Goal: Task Accomplishment & Management: Use online tool/utility

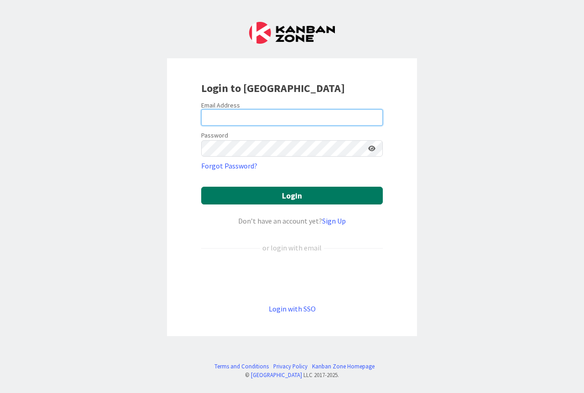
type input "[PERSON_NAME][EMAIL_ADDRESS][PERSON_NAME][DOMAIN_NAME]"
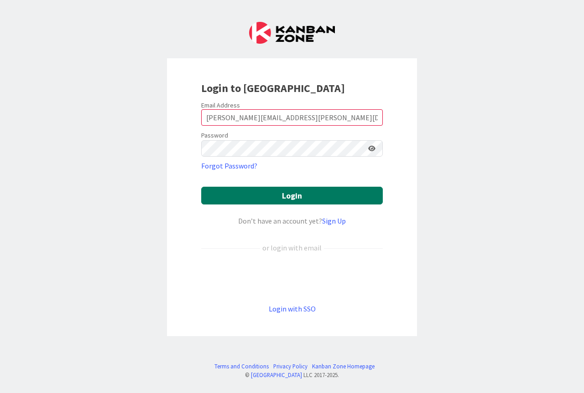
click at [286, 196] on button "Login" at bounding box center [291, 196] width 181 height 18
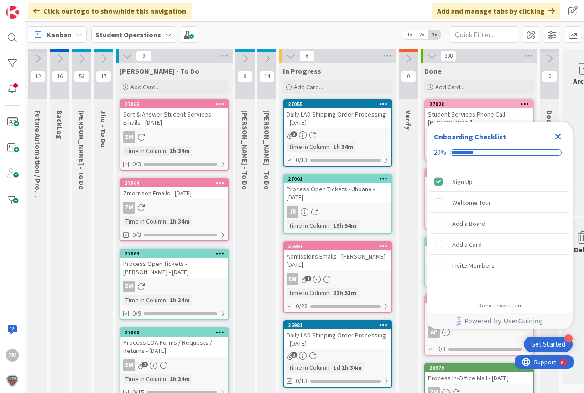
click at [558, 137] on icon "Close Checklist" at bounding box center [558, 137] width 6 height 6
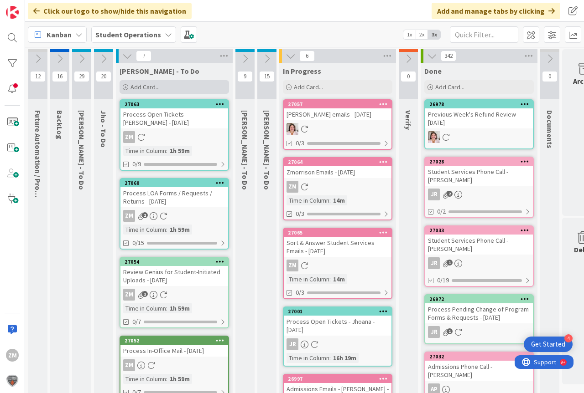
click at [138, 90] on span "Add Card..." at bounding box center [144, 87] width 29 height 8
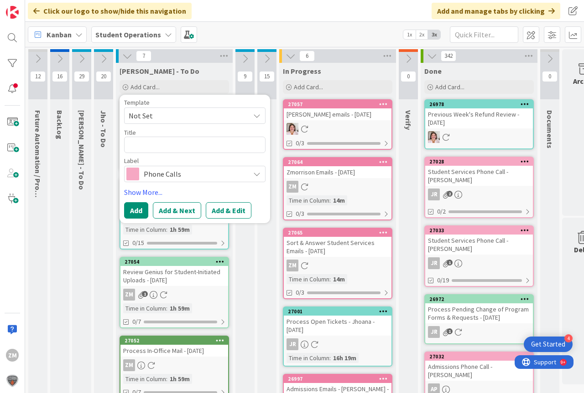
click at [258, 119] on icon at bounding box center [256, 115] width 7 height 7
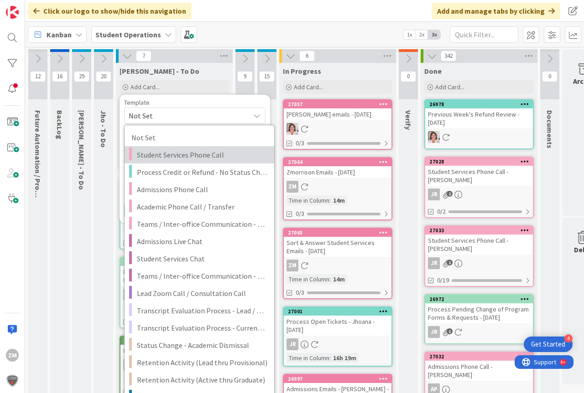
click at [178, 155] on span "Student Services Phone Call" at bounding box center [202, 155] width 130 height 12
type textarea "x"
type textarea "Student Services Phone Call"
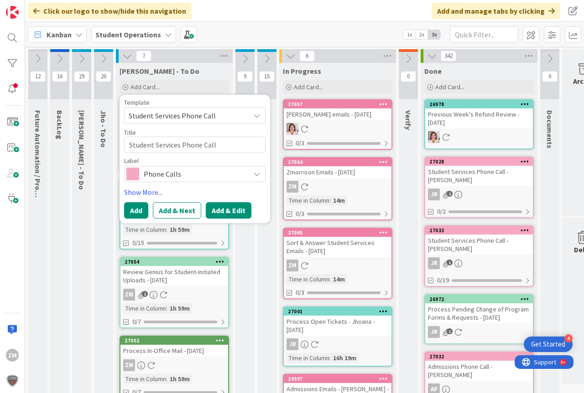
click at [227, 211] on button "Add & Edit" at bounding box center [229, 210] width 46 height 16
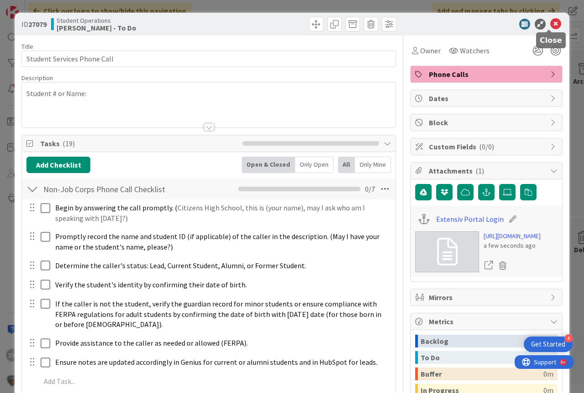
click at [551, 24] on icon at bounding box center [555, 24] width 11 height 11
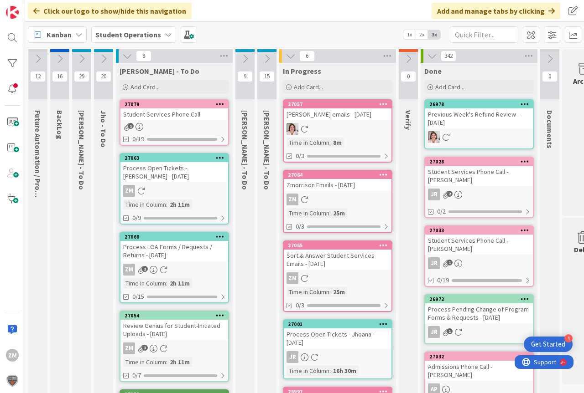
click at [222, 104] on icon at bounding box center [220, 104] width 9 height 6
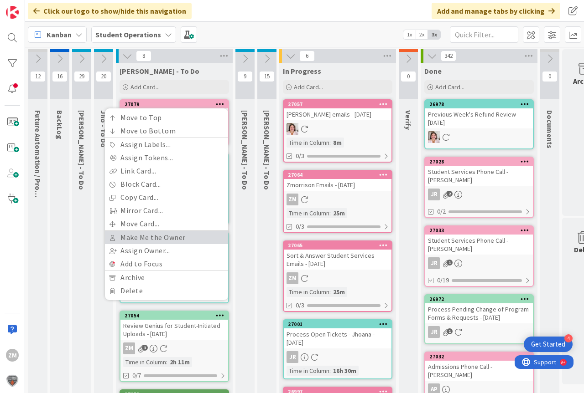
click at [151, 237] on link "Make Me the Owner" at bounding box center [166, 237] width 123 height 13
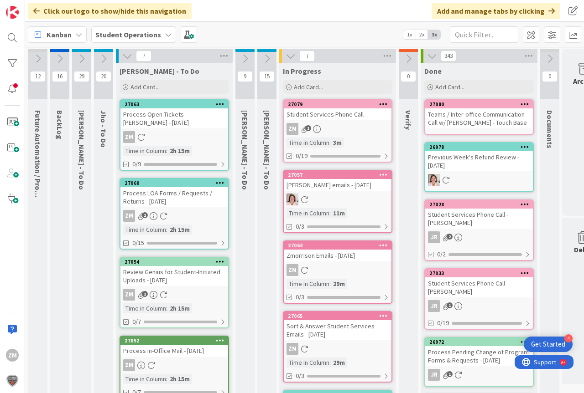
click at [339, 269] on div "ZM" at bounding box center [338, 270] width 108 height 12
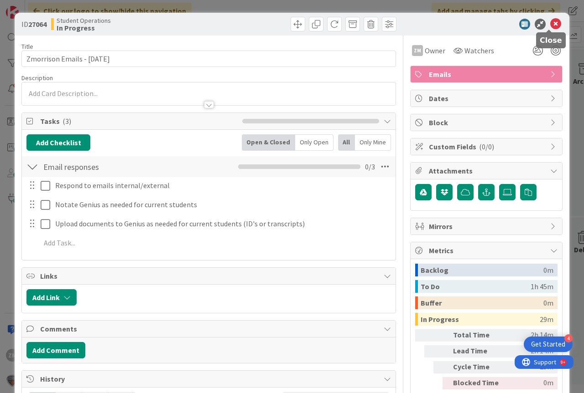
click at [554, 21] on icon at bounding box center [555, 24] width 11 height 11
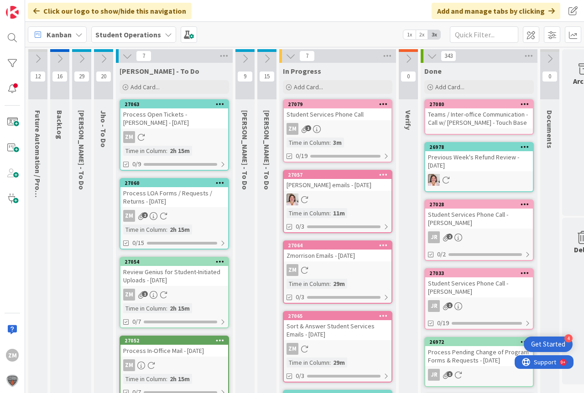
click at [355, 132] on div "ZM 1" at bounding box center [338, 129] width 108 height 12
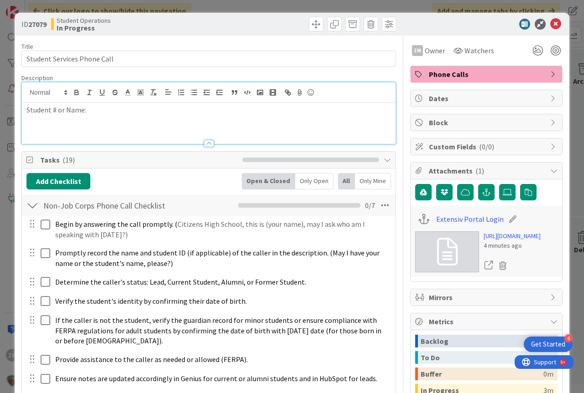
click at [98, 98] on div "Student # or Name:" at bounding box center [208, 114] width 373 height 62
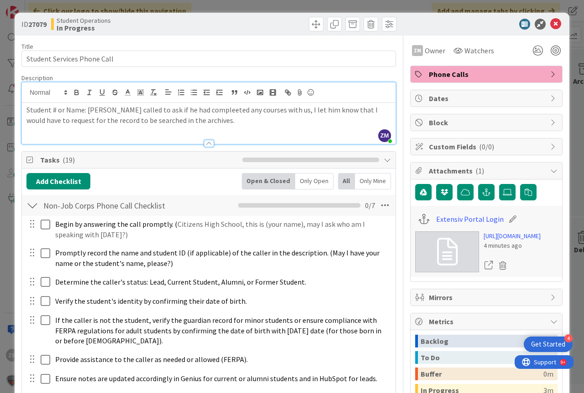
click at [120, 111] on p "Student # or Name: [PERSON_NAME] called to ask if he had compleeted any courses…" at bounding box center [208, 115] width 364 height 21
click at [550, 25] on icon at bounding box center [555, 24] width 11 height 11
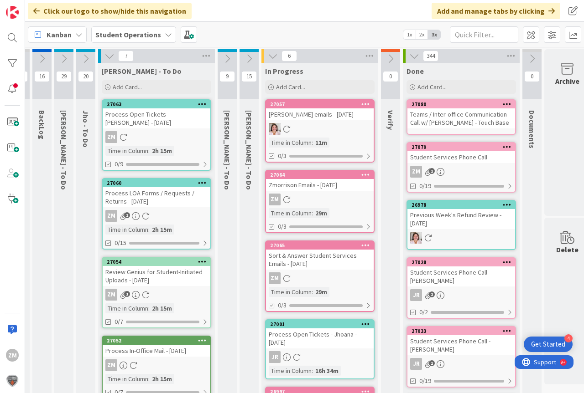
scroll to position [0, 20]
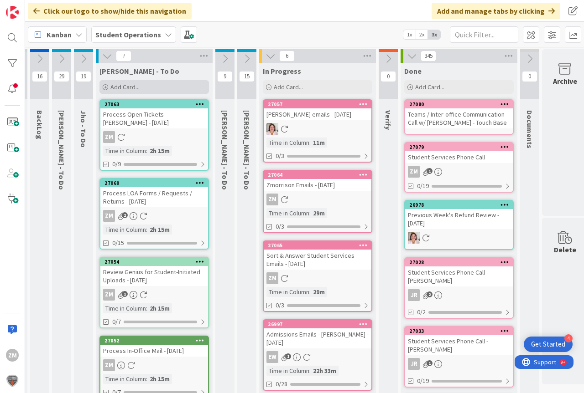
click at [120, 88] on span "Add Card..." at bounding box center [124, 87] width 29 height 8
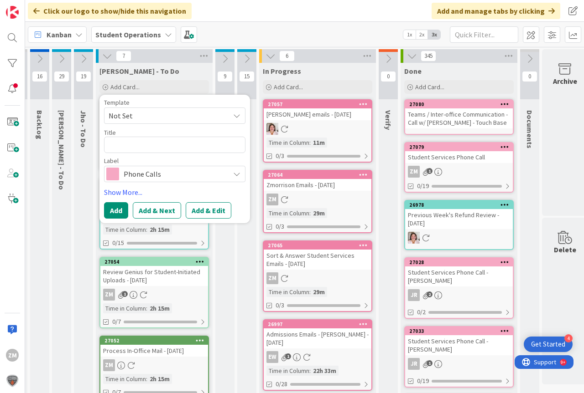
click at [239, 116] on icon at bounding box center [236, 115] width 7 height 7
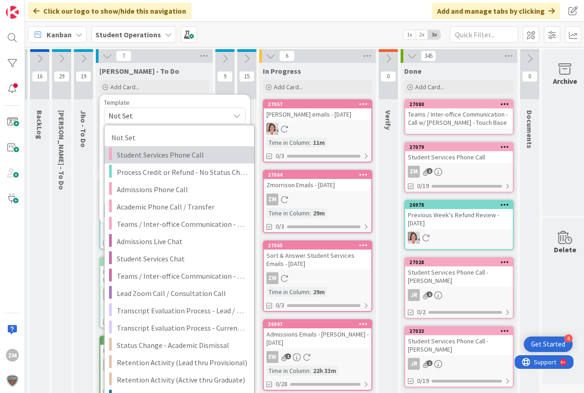
click at [171, 155] on span "Student Services Phone Call" at bounding box center [182, 155] width 130 height 12
type textarea "x"
type textarea "Student Services Phone Call"
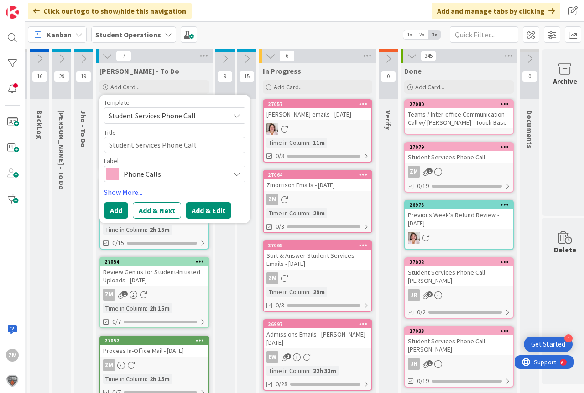
click at [216, 213] on button "Add & Edit" at bounding box center [209, 210] width 46 height 16
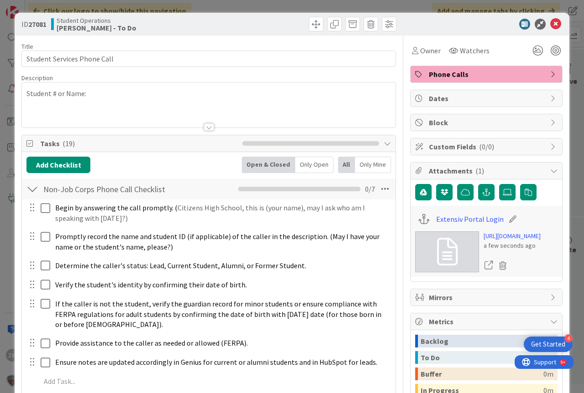
click at [99, 91] on div "Student # or Name:" at bounding box center [208, 105] width 373 height 45
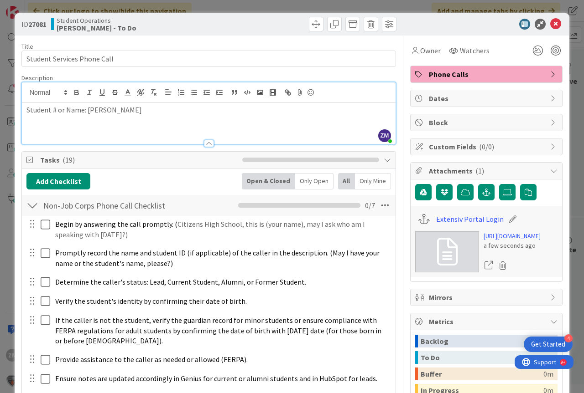
click at [544, 30] on div "ID 27081 Student Operations [PERSON_NAME] - To Do" at bounding box center [292, 24] width 554 height 23
click at [550, 27] on icon at bounding box center [555, 24] width 11 height 11
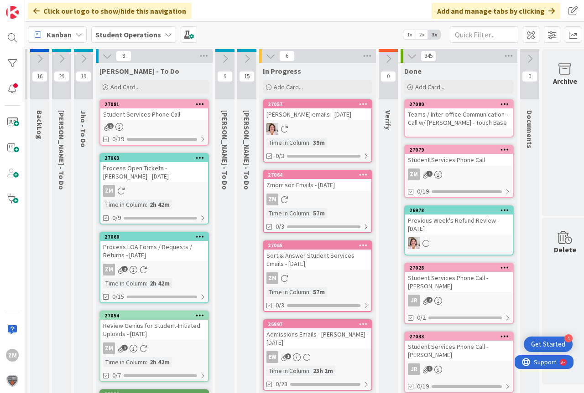
click at [205, 105] on div at bounding box center [199, 104] width 16 height 6
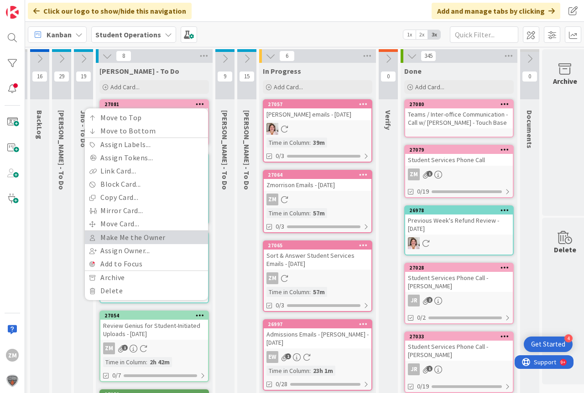
click at [121, 239] on link "Make Me the Owner" at bounding box center [146, 237] width 123 height 13
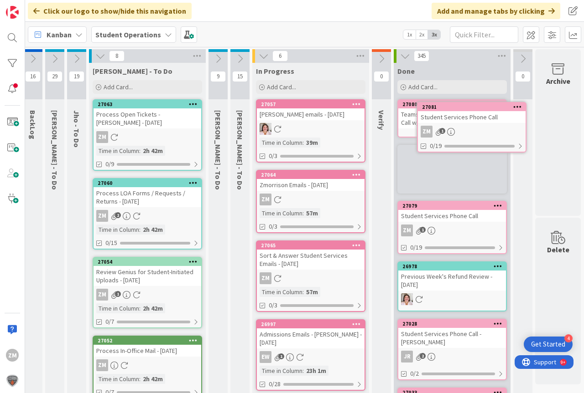
scroll to position [0, 34]
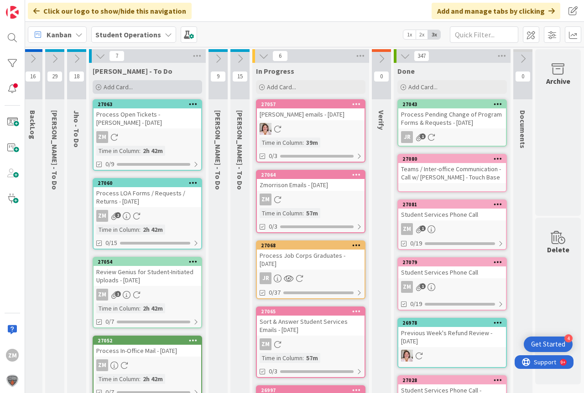
click at [115, 89] on span "Add Card..." at bounding box center [117, 87] width 29 height 8
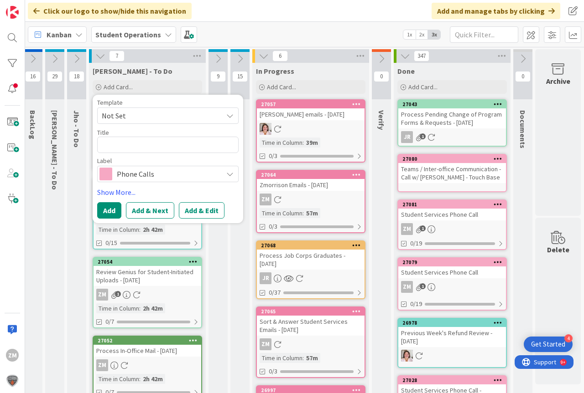
click at [227, 115] on span "Not Set" at bounding box center [167, 116] width 141 height 16
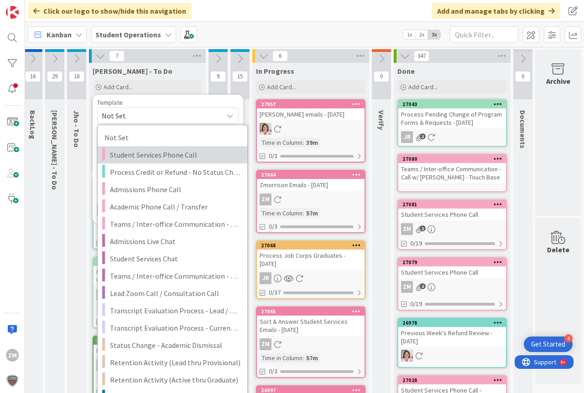
click at [133, 158] on span "Student Services Phone Call" at bounding box center [175, 155] width 130 height 12
type textarea "x"
type textarea "Student Services Phone Call"
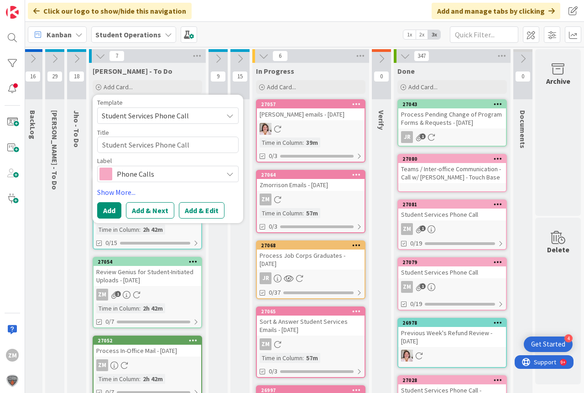
click at [195, 213] on button "Add & Edit" at bounding box center [202, 210] width 46 height 16
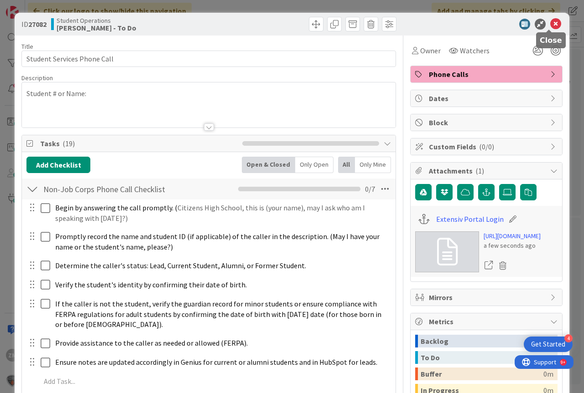
click at [553, 24] on icon at bounding box center [555, 24] width 11 height 11
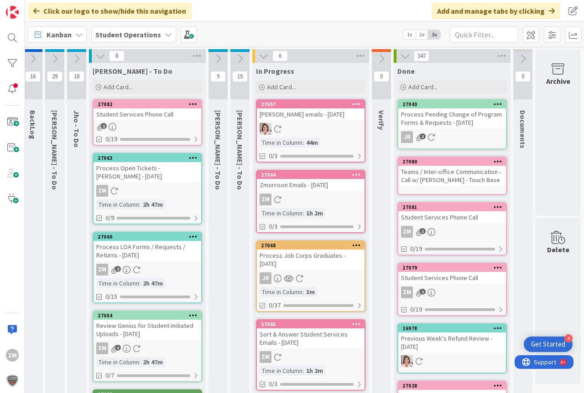
click at [189, 105] on icon at bounding box center [193, 104] width 9 height 6
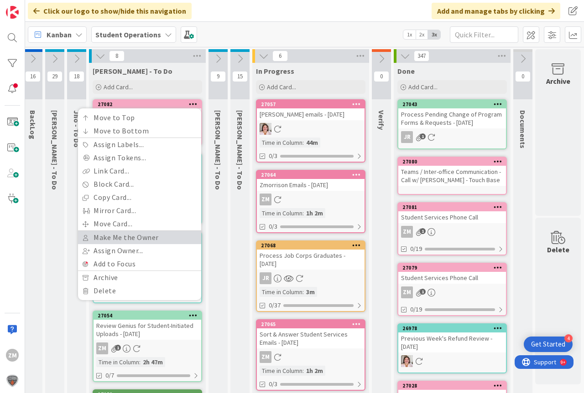
click at [122, 236] on link "Make Me the Owner" at bounding box center [139, 237] width 123 height 13
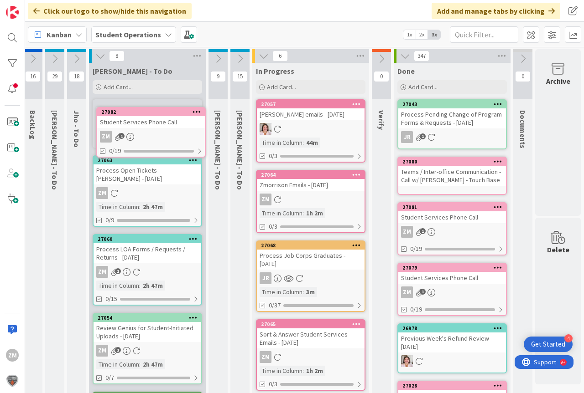
scroll to position [0, 25]
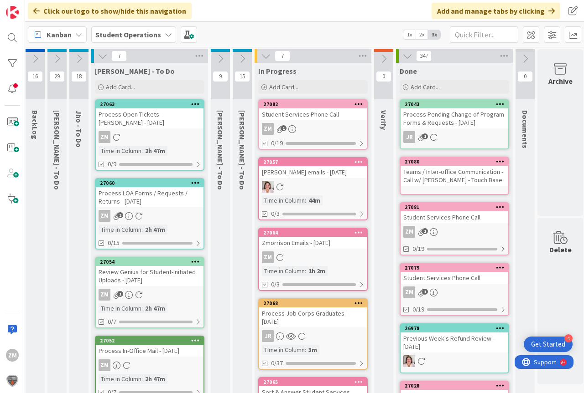
click at [284, 137] on link "27082 Student Services Phone Call ZM 1 0/19" at bounding box center [312, 124] width 109 height 51
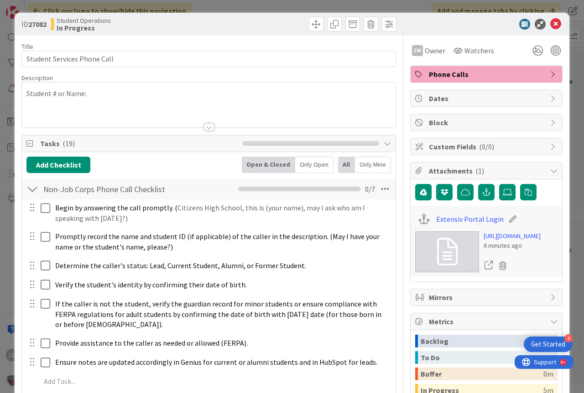
click at [108, 96] on p "Student # or Name:" at bounding box center [208, 93] width 364 height 10
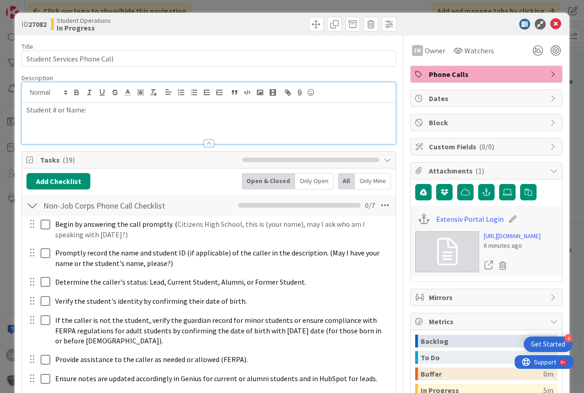
click at [106, 114] on p "Student # or Name:" at bounding box center [208, 110] width 364 height 10
click at [107, 117] on div "Student # or Name:" at bounding box center [208, 123] width 373 height 41
click at [550, 24] on icon at bounding box center [555, 24] width 11 height 11
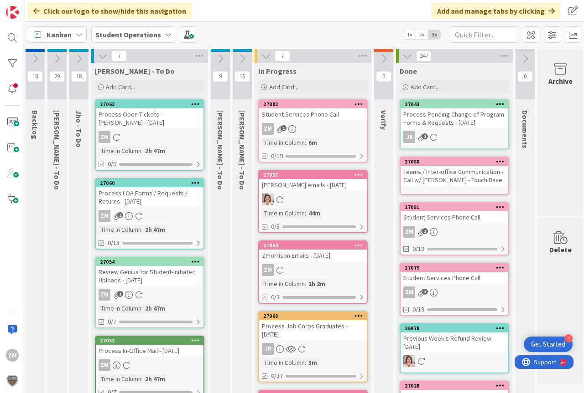
click at [317, 134] on div "ZM 1" at bounding box center [313, 129] width 108 height 12
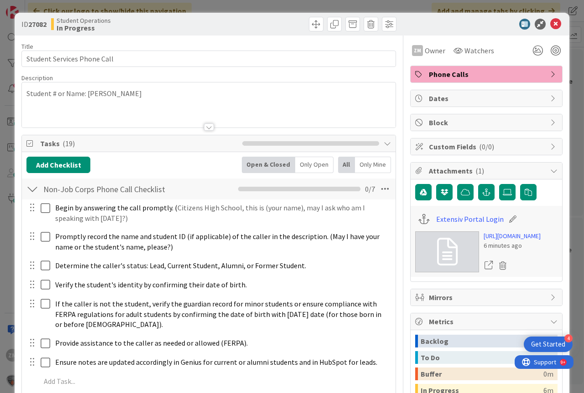
click at [154, 100] on div "Student # or Name: [PERSON_NAME]" at bounding box center [208, 105] width 373 height 45
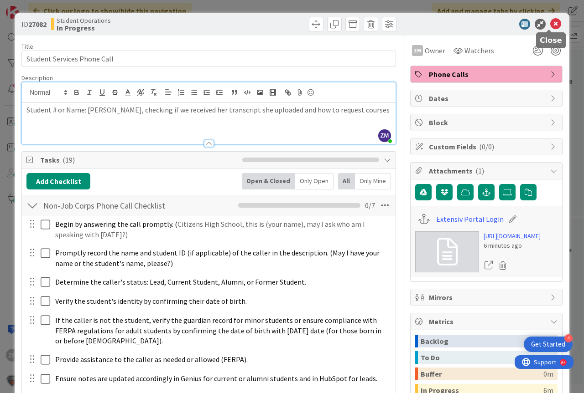
click at [553, 24] on icon at bounding box center [555, 24] width 11 height 11
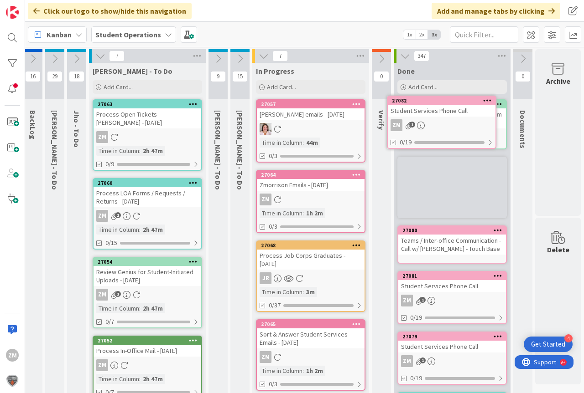
scroll to position [0, 34]
